Goal: Task Accomplishment & Management: Manage account settings

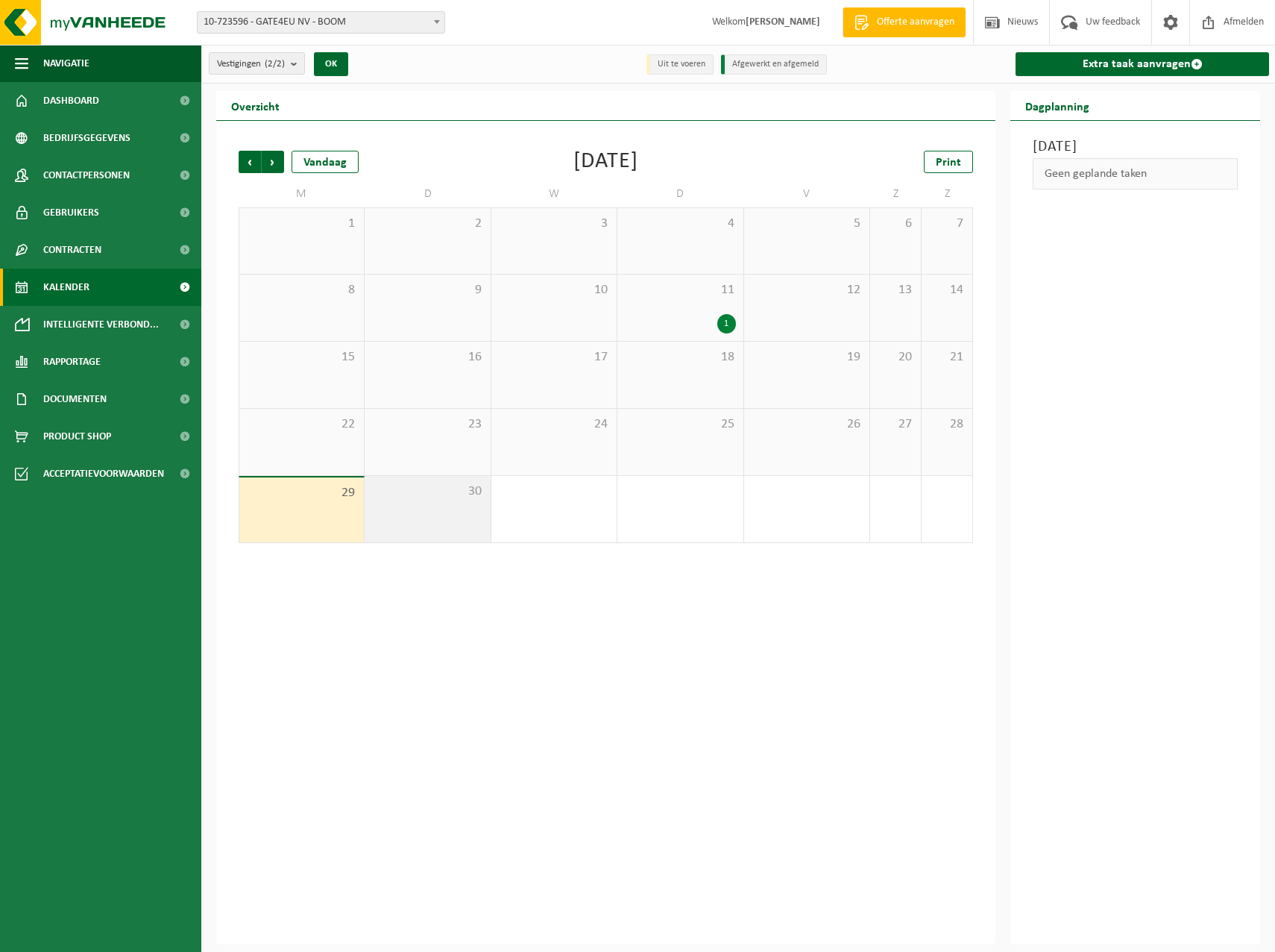
click at [412, 502] on div "30" at bounding box center [427, 509] width 125 height 66
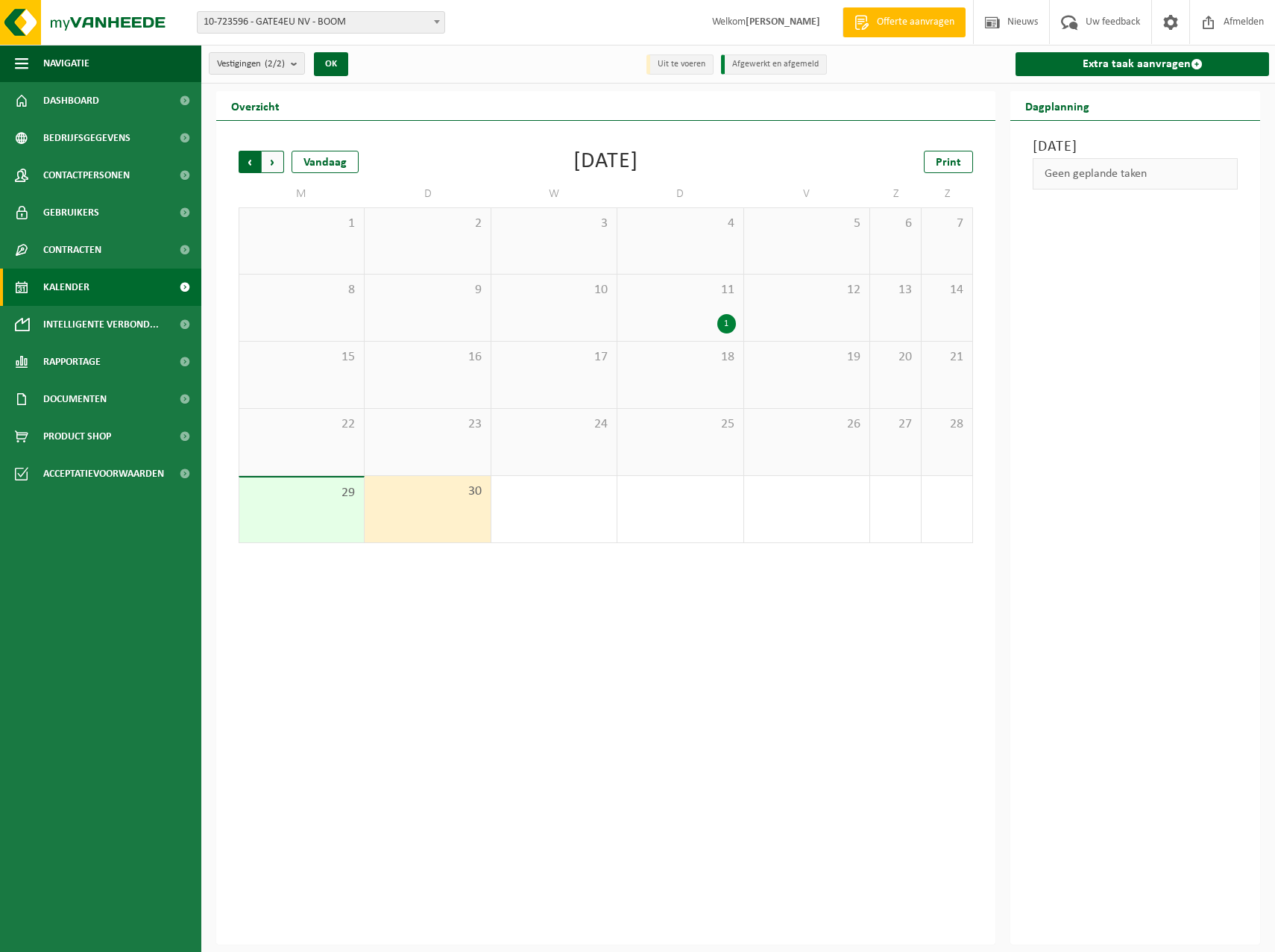
click at [276, 161] on span "Volgende" at bounding box center [273, 162] width 23 height 23
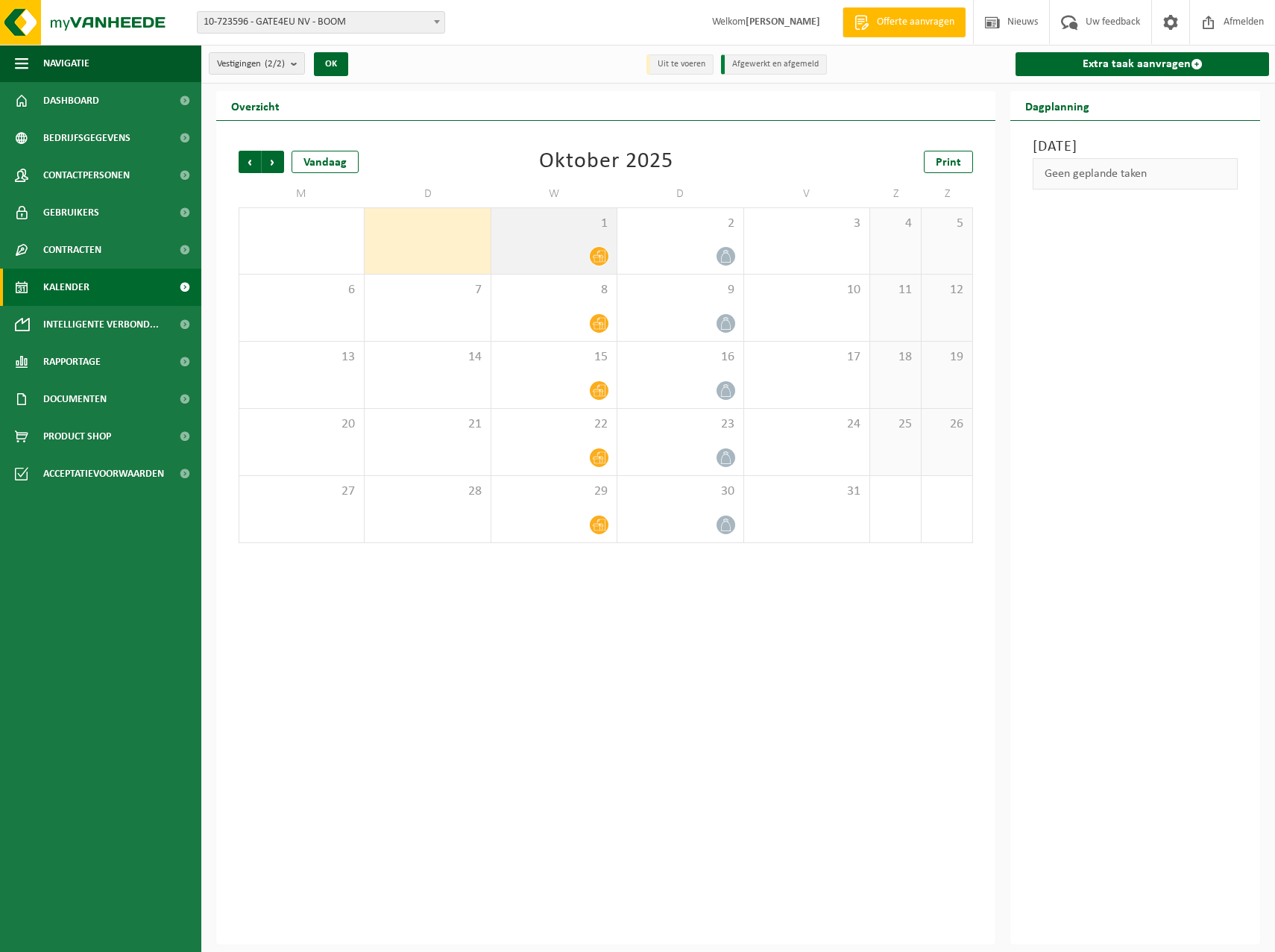
click at [586, 236] on div "1" at bounding box center [554, 241] width 125 height 66
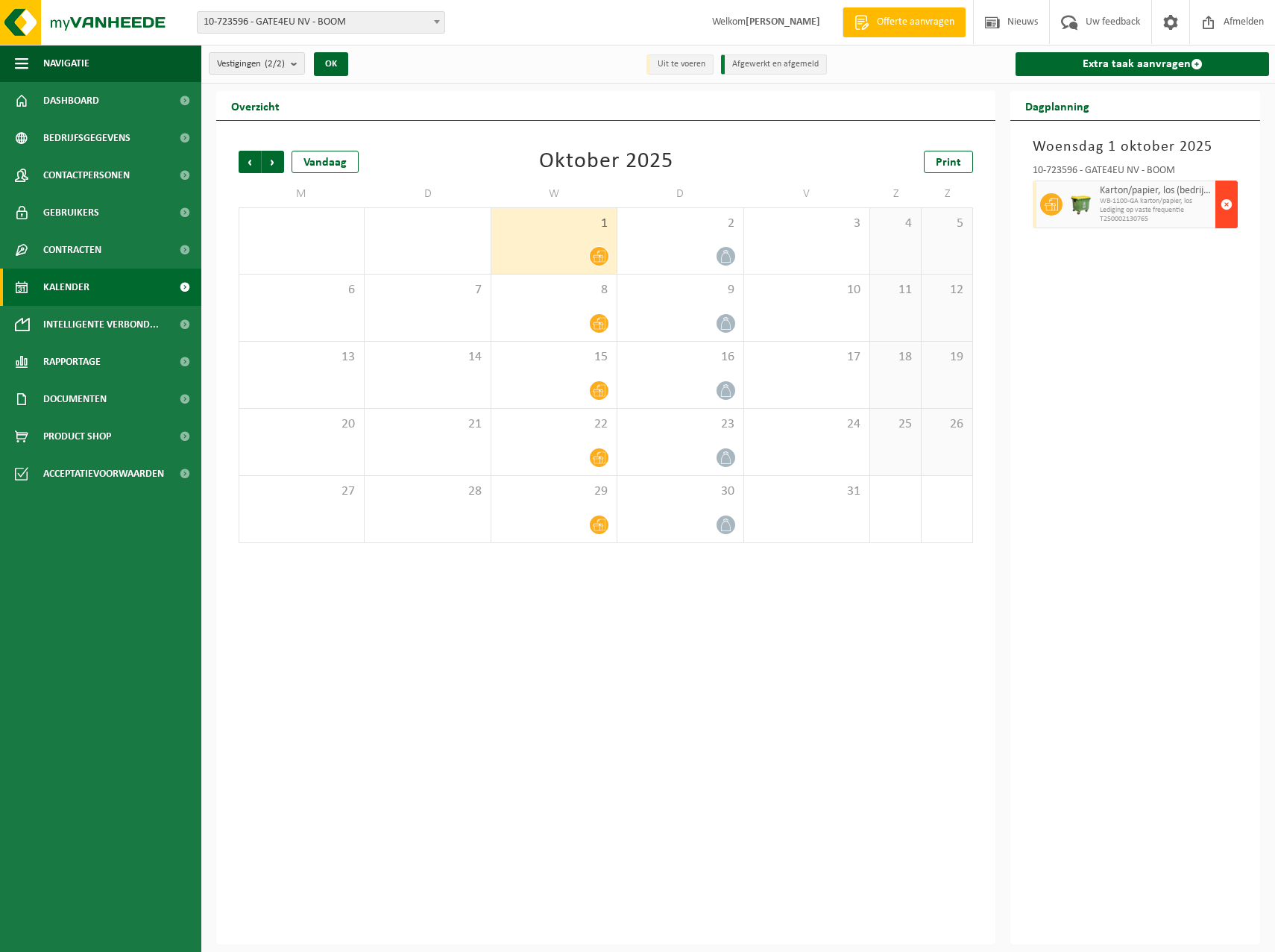
click at [1221, 212] on span "button" at bounding box center [1226, 204] width 12 height 30
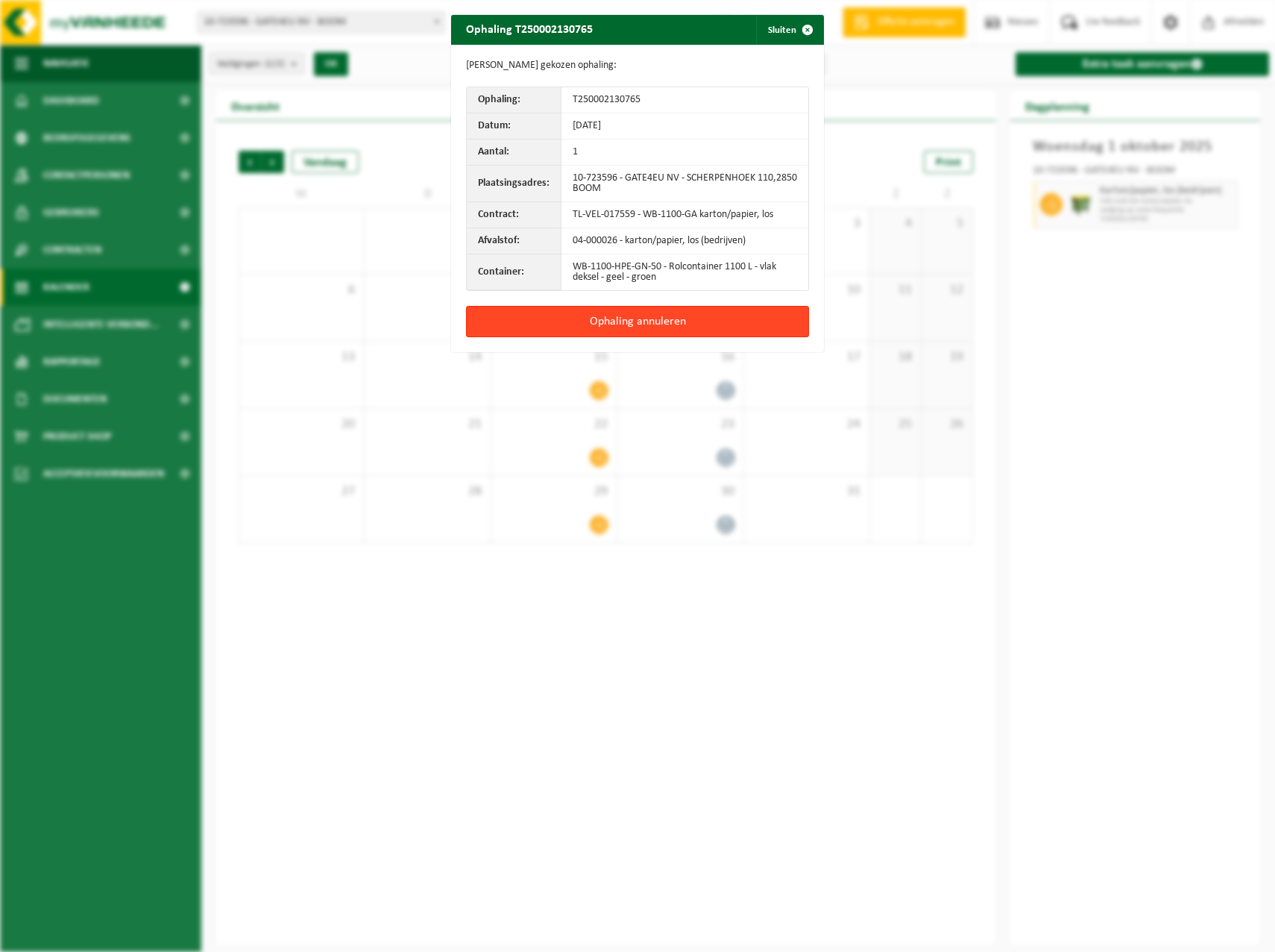
click at [662, 328] on button "Ophaling annuleren" at bounding box center [638, 321] width 343 height 31
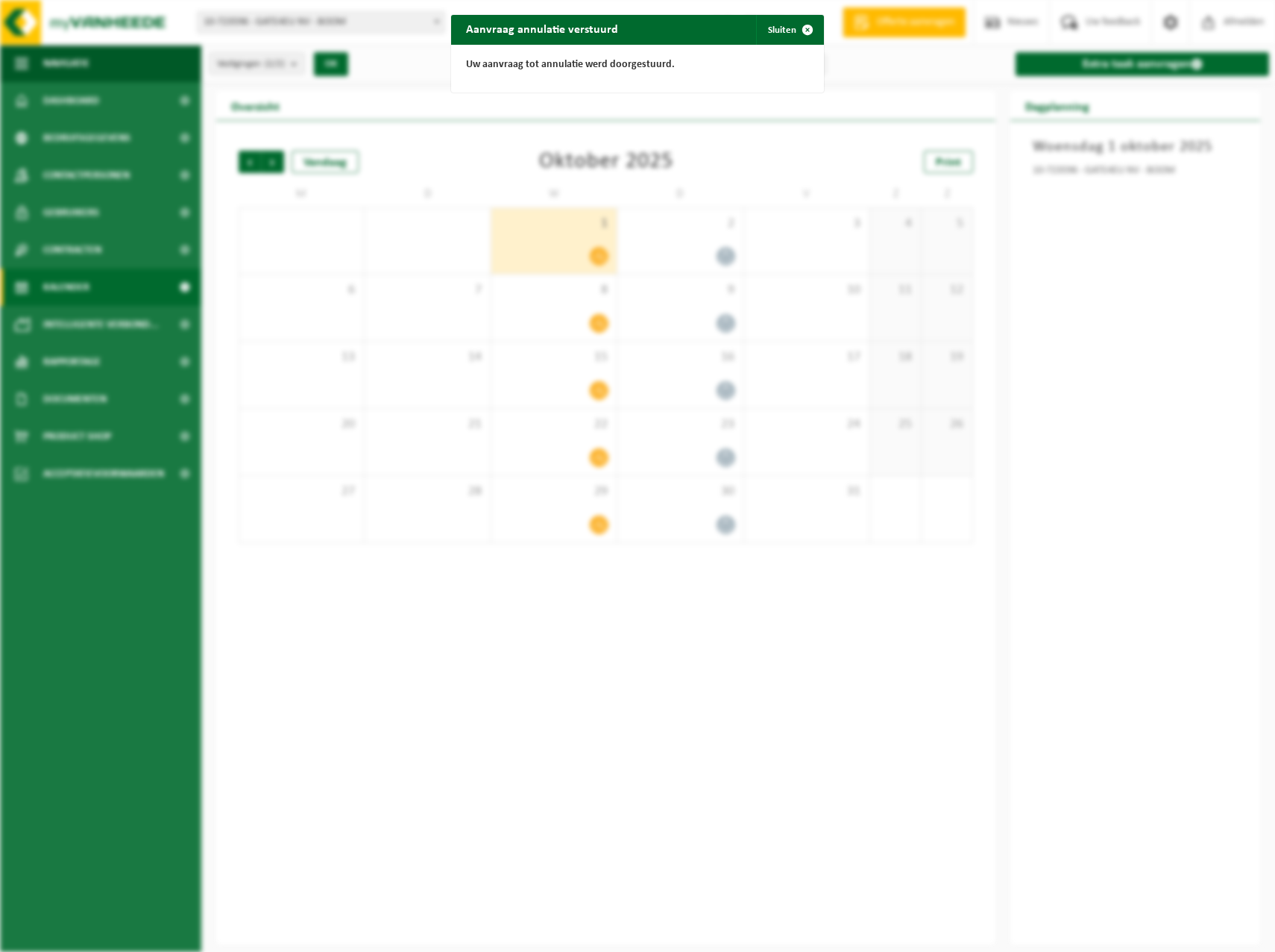
click at [686, 207] on div "Aanvraag annulatie verstuurd Sluiten Uw aanvraag tot annulatie werd doorgestuur…" at bounding box center [638, 476] width 1275 height 952
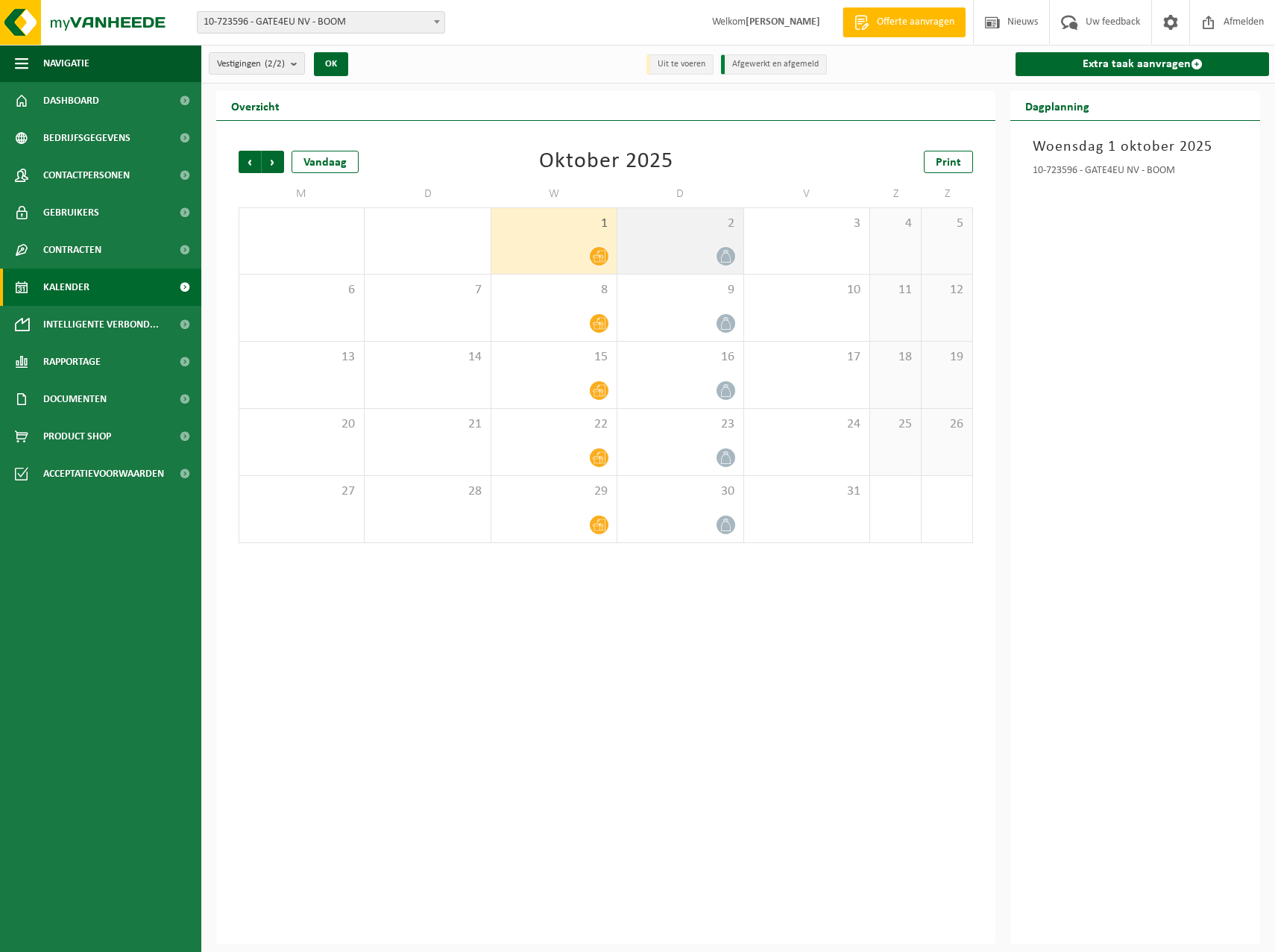
click at [713, 237] on div "2" at bounding box center [679, 241] width 125 height 66
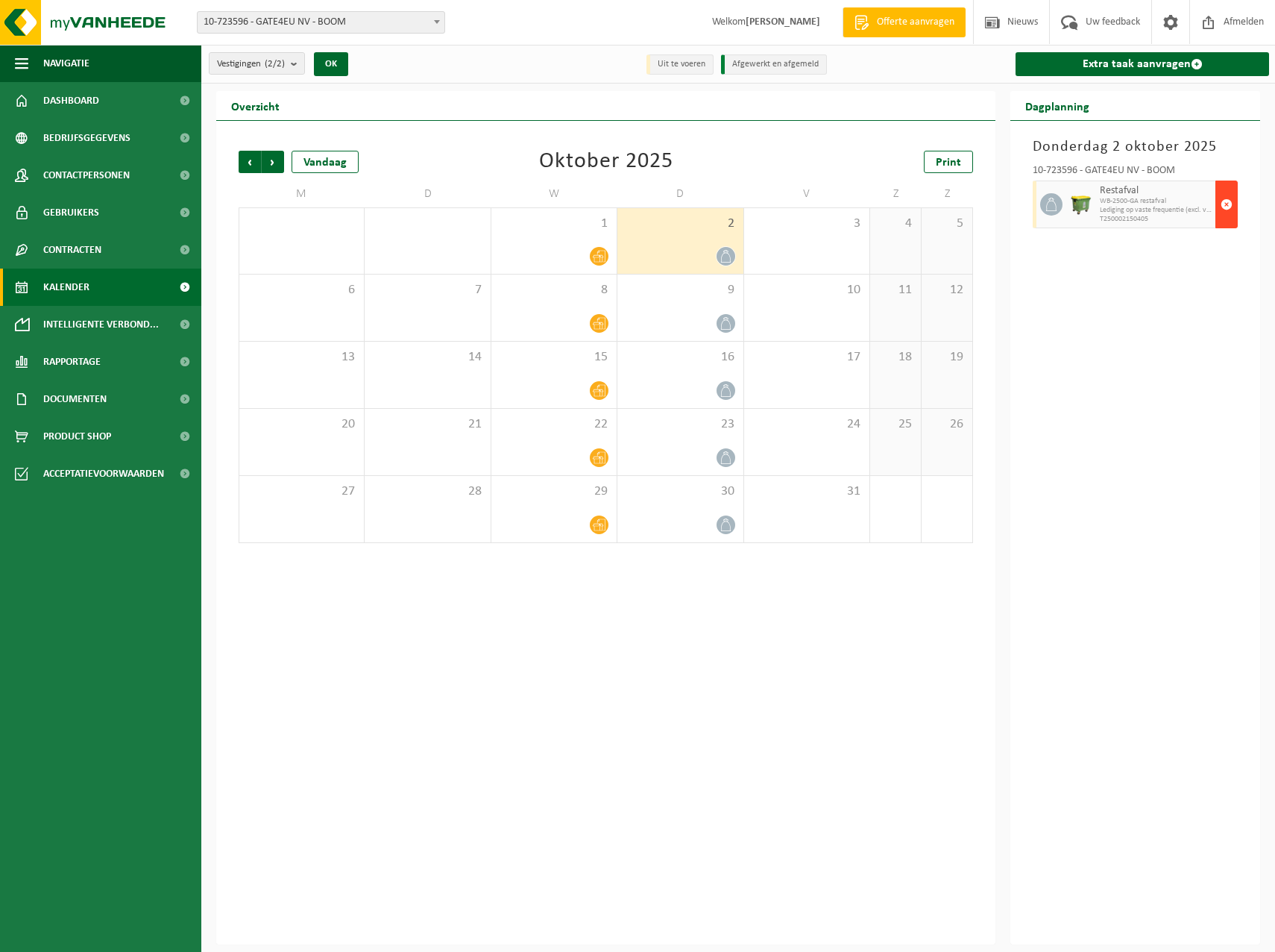
click at [1225, 207] on span "button" at bounding box center [1226, 204] width 12 height 30
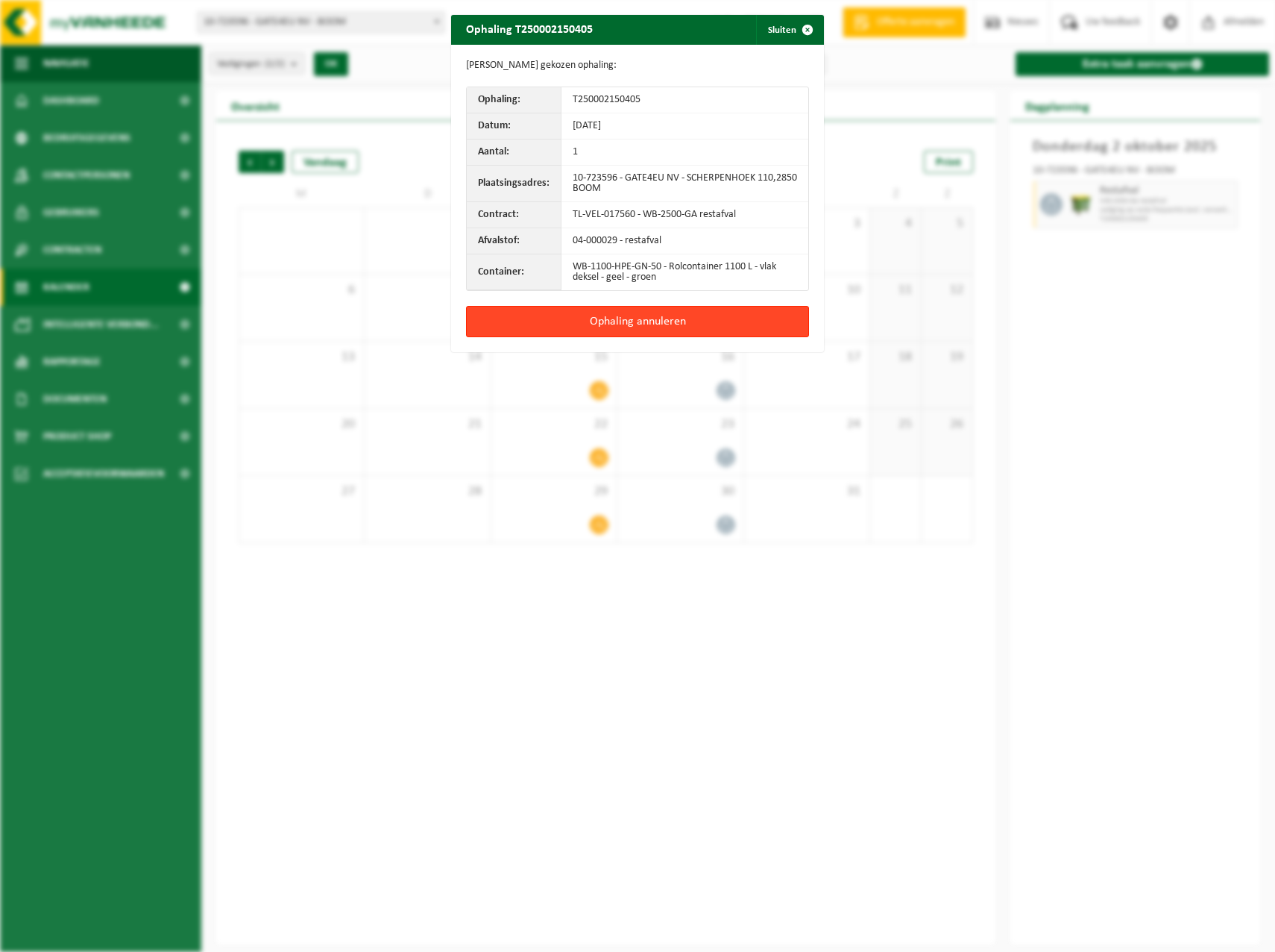
click at [676, 328] on button "Ophaling annuleren" at bounding box center [638, 321] width 343 height 31
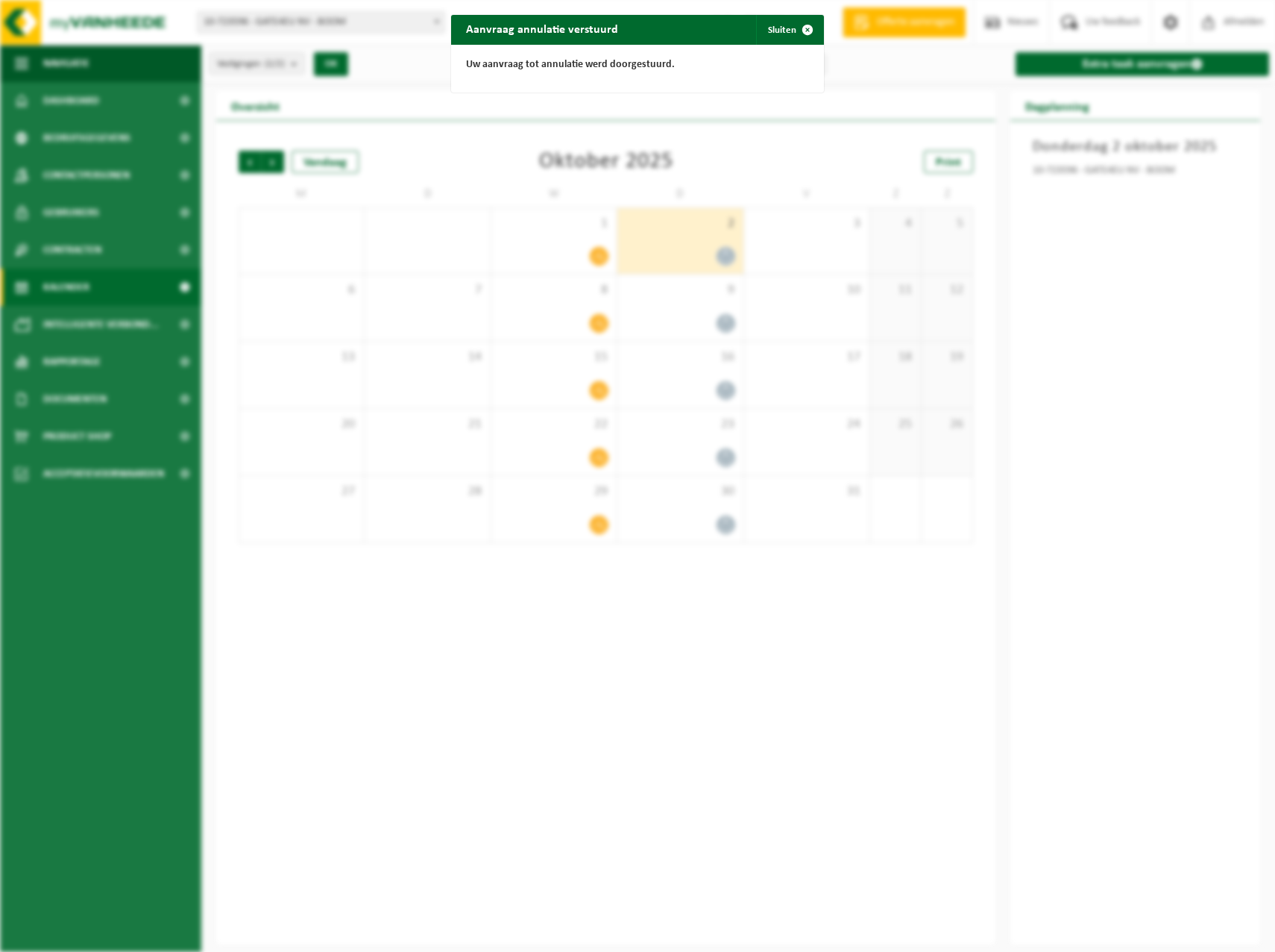
click at [583, 231] on div "Aanvraag annulatie verstuurd Sluiten Uw aanvraag tot annulatie werd doorgestuur…" at bounding box center [638, 476] width 1275 height 952
